Goal: Communication & Community: Ask a question

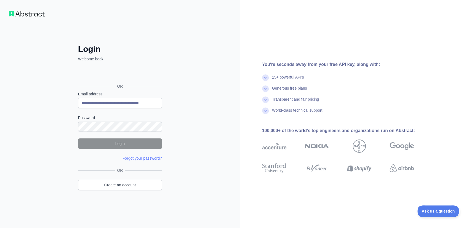
type input "**********"
click at [34, 121] on div "**********" at bounding box center [120, 114] width 240 height 228
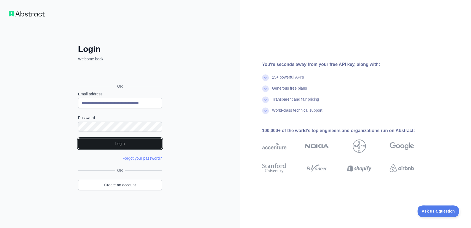
click at [110, 143] on button "Login" at bounding box center [120, 143] width 84 height 10
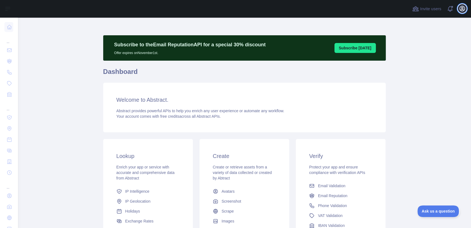
click at [462, 10] on icon "button" at bounding box center [461, 8] width 5 height 5
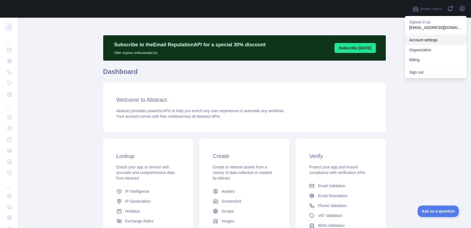
click at [437, 41] on link "Account settings" at bounding box center [436, 40] width 62 height 10
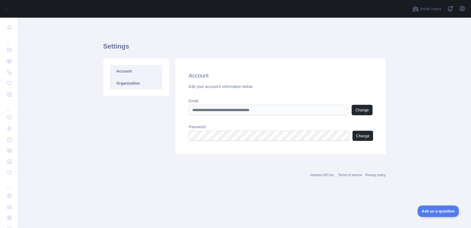
click at [125, 84] on link "Organization" at bounding box center [136, 83] width 52 height 12
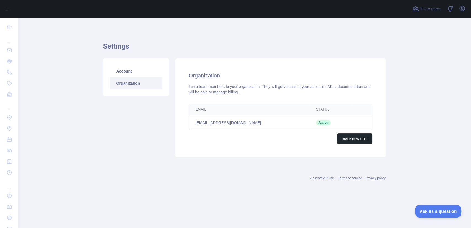
click at [424, 211] on span "Ask us a question" at bounding box center [434, 210] width 41 height 4
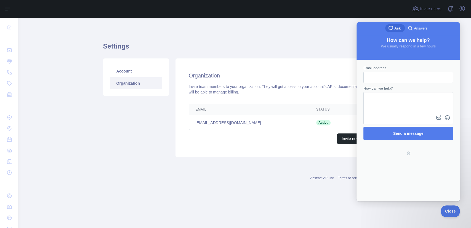
click at [213, 207] on main "Settings Account Organization Organization Invite team members to your organiza…" at bounding box center [244, 123] width 453 height 210
click at [162, 165] on div "Abstract API Inc. Terms of service Privacy policy" at bounding box center [244, 175] width 282 height 20
click at [449, 210] on span "Close" at bounding box center [449, 210] width 19 height 4
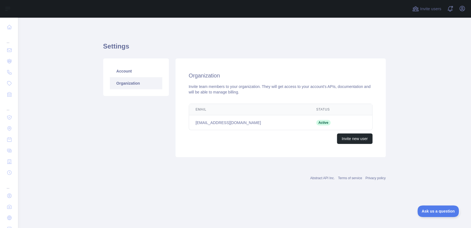
click at [56, 73] on main "Settings Account Organization Organization Invite team members to your organiza…" at bounding box center [244, 123] width 453 height 210
click at [463, 8] on icon "button" at bounding box center [462, 8] width 7 height 7
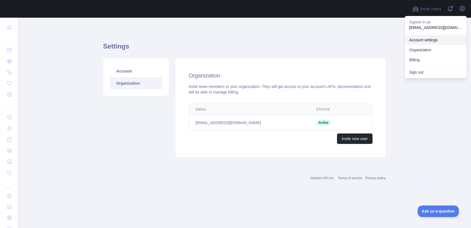
click at [437, 39] on link "Account settings" at bounding box center [436, 40] width 62 height 10
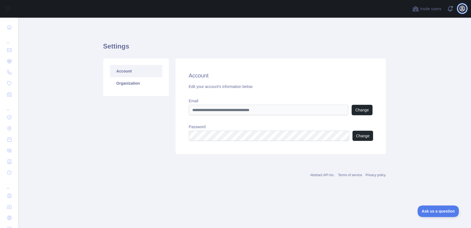
click at [464, 11] on icon "button" at bounding box center [461, 8] width 5 height 5
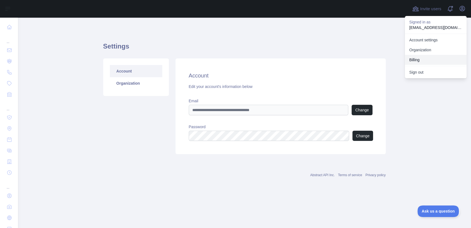
click at [423, 60] on button "Billing" at bounding box center [436, 60] width 62 height 10
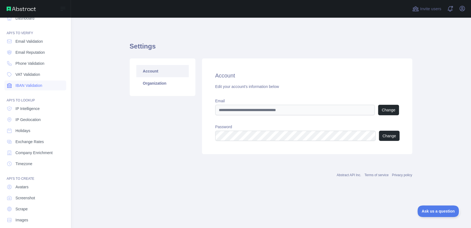
scroll to position [14, 0]
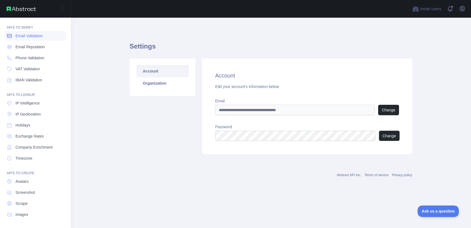
click at [30, 36] on span "Email Validation" at bounding box center [28, 36] width 27 height 6
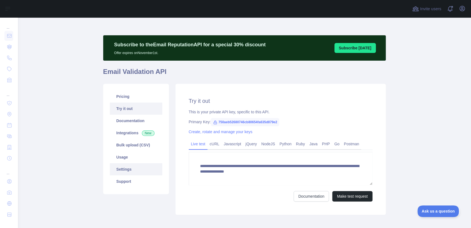
click at [123, 167] on link "Settings" at bounding box center [136, 169] width 52 height 12
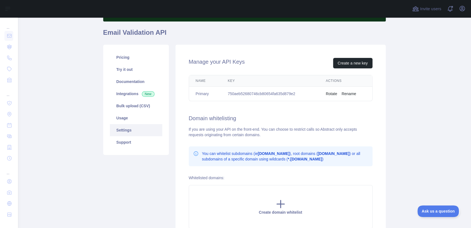
scroll to position [28, 0]
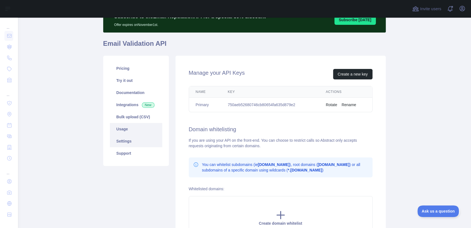
click at [138, 131] on link "Usage" at bounding box center [136, 129] width 52 height 12
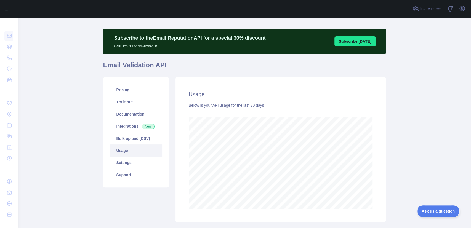
scroll to position [210, 453]
click at [127, 93] on link "Pricing" at bounding box center [136, 90] width 52 height 12
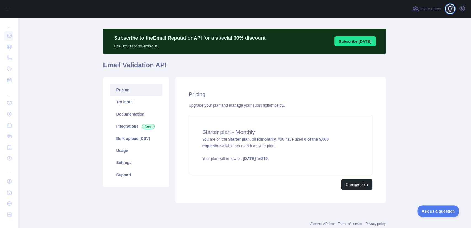
click at [450, 6] on span at bounding box center [451, 9] width 11 height 18
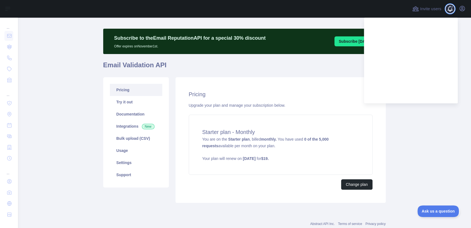
click at [450, 6] on span at bounding box center [451, 9] width 11 height 18
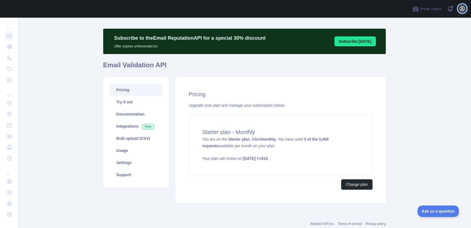
click at [462, 8] on icon "button" at bounding box center [462, 8] width 7 height 7
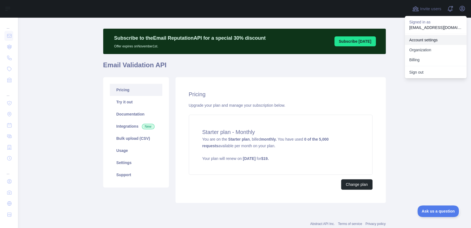
click at [428, 41] on link "Account settings" at bounding box center [436, 40] width 62 height 10
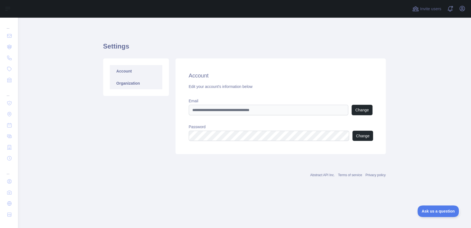
click at [137, 86] on link "Organization" at bounding box center [136, 83] width 52 height 12
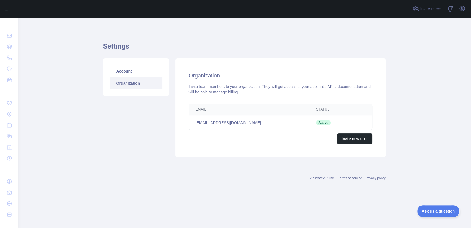
click at [148, 128] on div "Account Organization" at bounding box center [136, 107] width 72 height 99
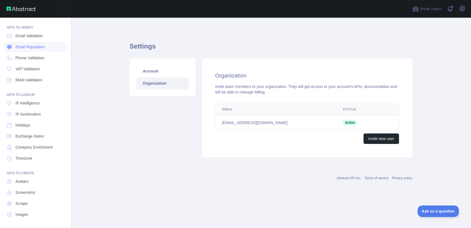
click at [27, 45] on span "Email Reputation" at bounding box center [30, 47] width 30 height 6
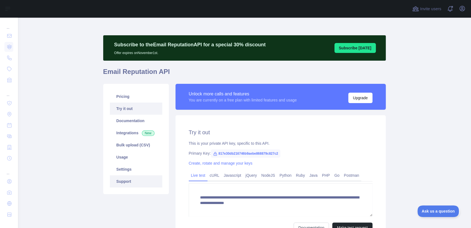
click at [129, 182] on link "Support" at bounding box center [136, 181] width 52 height 12
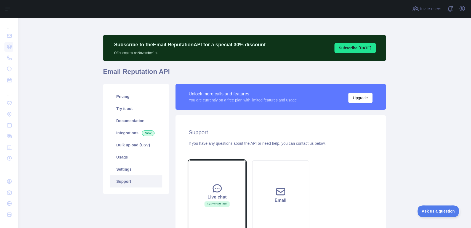
click at [213, 192] on icon at bounding box center [217, 188] width 11 height 11
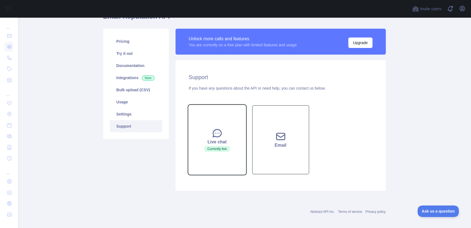
scroll to position [58, 0]
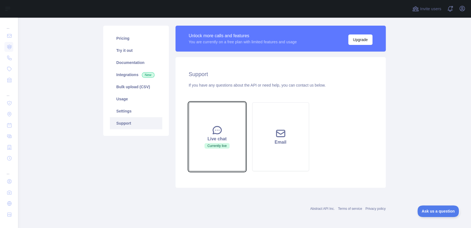
click at [219, 143] on button "Live chat Currently live" at bounding box center [217, 136] width 57 height 69
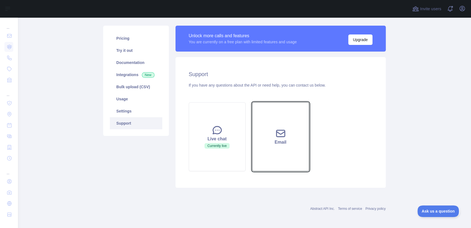
click at [285, 143] on div "Email" at bounding box center [280, 142] width 43 height 7
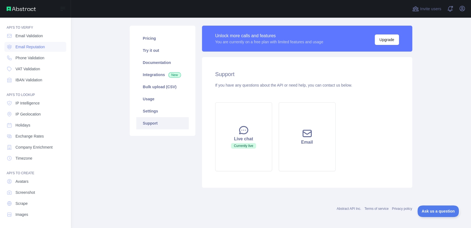
click at [18, 10] on img at bounding box center [21, 9] width 29 height 4
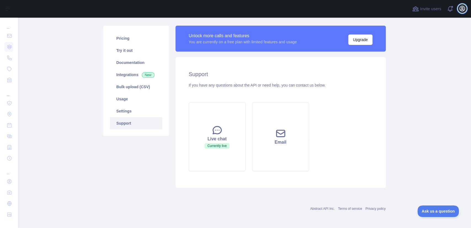
click at [462, 11] on icon "button" at bounding box center [461, 8] width 5 height 5
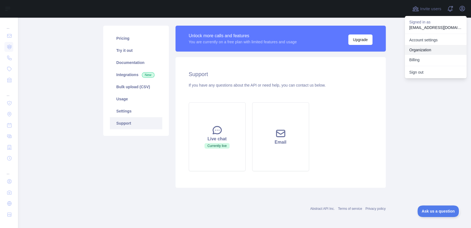
click at [431, 49] on link "Organization" at bounding box center [436, 50] width 62 height 10
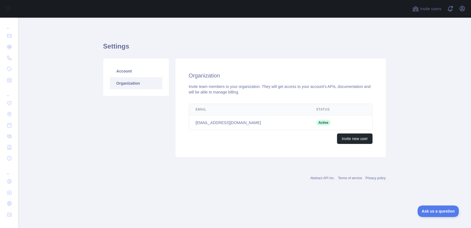
click at [188, 215] on main "Settings Account Organization Organization Invite team members to your organiza…" at bounding box center [244, 123] width 453 height 210
click at [198, 198] on main "Settings Account Organization Organization Invite team members to your organiza…" at bounding box center [244, 123] width 453 height 210
click at [462, 7] on icon "button" at bounding box center [461, 8] width 5 height 5
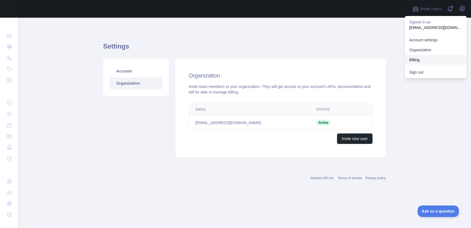
click at [421, 61] on button "Billing" at bounding box center [436, 60] width 62 height 10
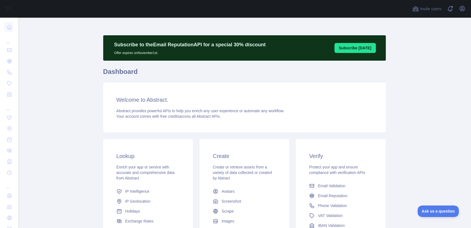
click at [397, 50] on main "Subscribe to the Email Reputation API for a special 30 % discount Offer expires…" at bounding box center [244, 123] width 453 height 210
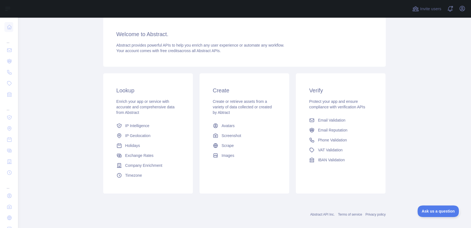
scroll to position [72, 0]
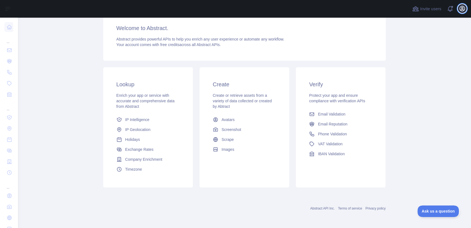
click at [460, 9] on icon "button" at bounding box center [462, 8] width 7 height 7
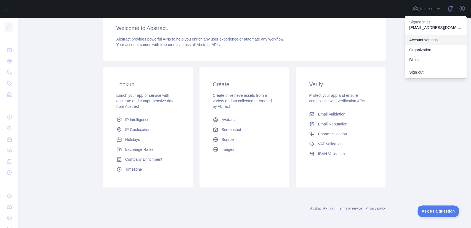
click at [432, 39] on link "Account settings" at bounding box center [436, 40] width 62 height 10
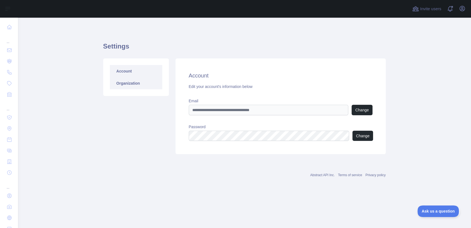
click at [139, 81] on link "Organization" at bounding box center [136, 83] width 52 height 12
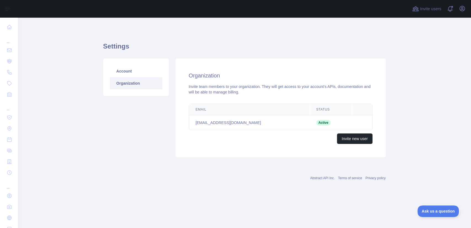
click at [328, 122] on span "Active" at bounding box center [323, 123] width 14 height 6
click at [136, 81] on link "Organization" at bounding box center [136, 83] width 52 height 12
click at [135, 72] on link "Account" at bounding box center [136, 71] width 52 height 12
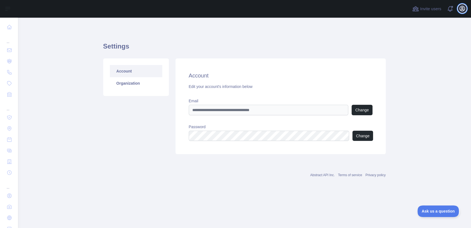
click at [461, 11] on icon "button" at bounding box center [462, 8] width 7 height 7
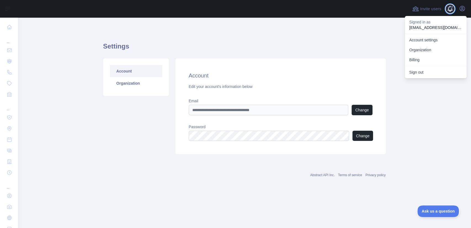
click at [448, 8] on span at bounding box center [451, 9] width 11 height 18
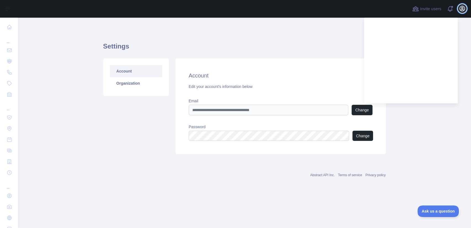
click at [461, 6] on icon "button" at bounding box center [461, 8] width 5 height 5
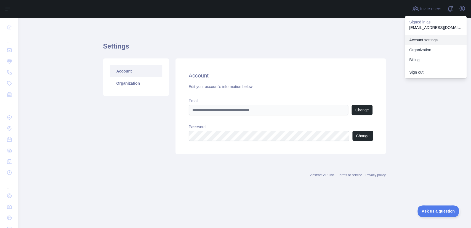
click at [429, 39] on link "Account settings" at bounding box center [436, 40] width 62 height 10
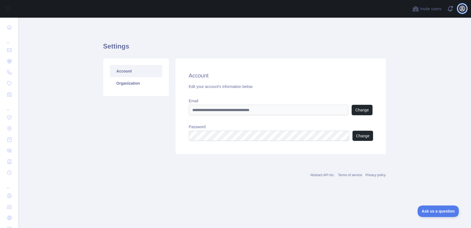
click at [460, 11] on icon "button" at bounding box center [462, 8] width 7 height 7
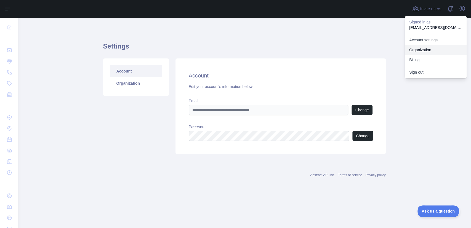
click at [428, 51] on link "Organization" at bounding box center [436, 50] width 62 height 10
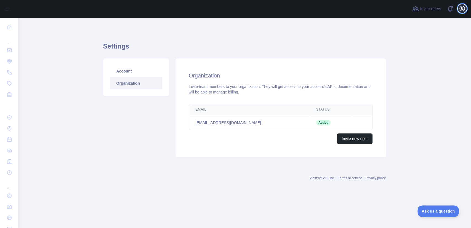
click at [460, 11] on icon "button" at bounding box center [462, 8] width 7 height 7
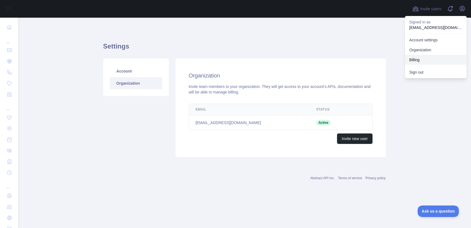
click at [426, 58] on button "Billing" at bounding box center [436, 60] width 62 height 10
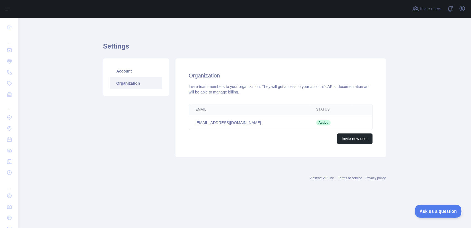
click at [433, 209] on span "Ask us a question" at bounding box center [434, 210] width 41 height 4
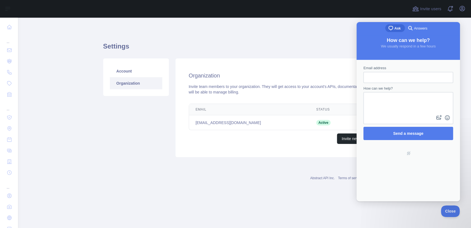
click at [269, 201] on main "Settings Account Organization Organization Invite team members to your organiza…" at bounding box center [244, 123] width 453 height 210
click at [386, 74] on input "Email address" at bounding box center [408, 78] width 81 height 10
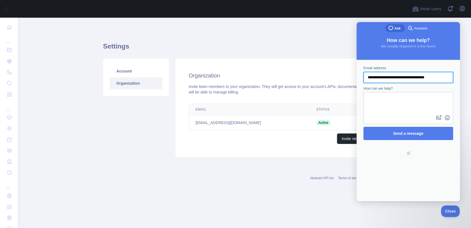
type input "**********"
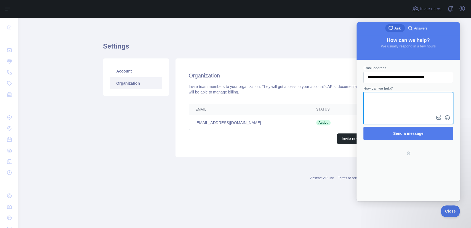
click at [400, 99] on textarea "How can we help?" at bounding box center [408, 103] width 89 height 21
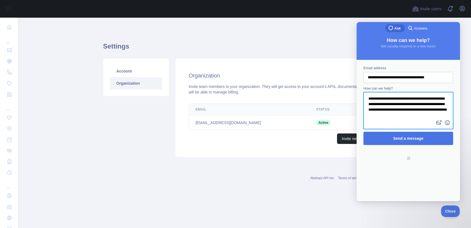
type textarea "**********"
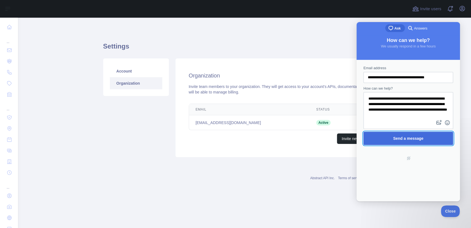
click at [406, 140] on span "Send a message" at bounding box center [408, 138] width 30 height 4
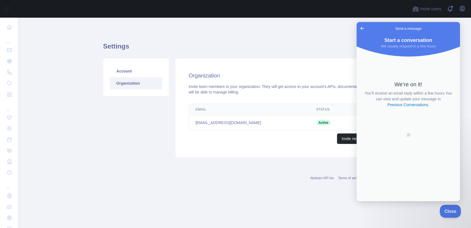
click at [450, 209] on span "Close" at bounding box center [449, 210] width 19 height 4
